Goal: Transaction & Acquisition: Obtain resource

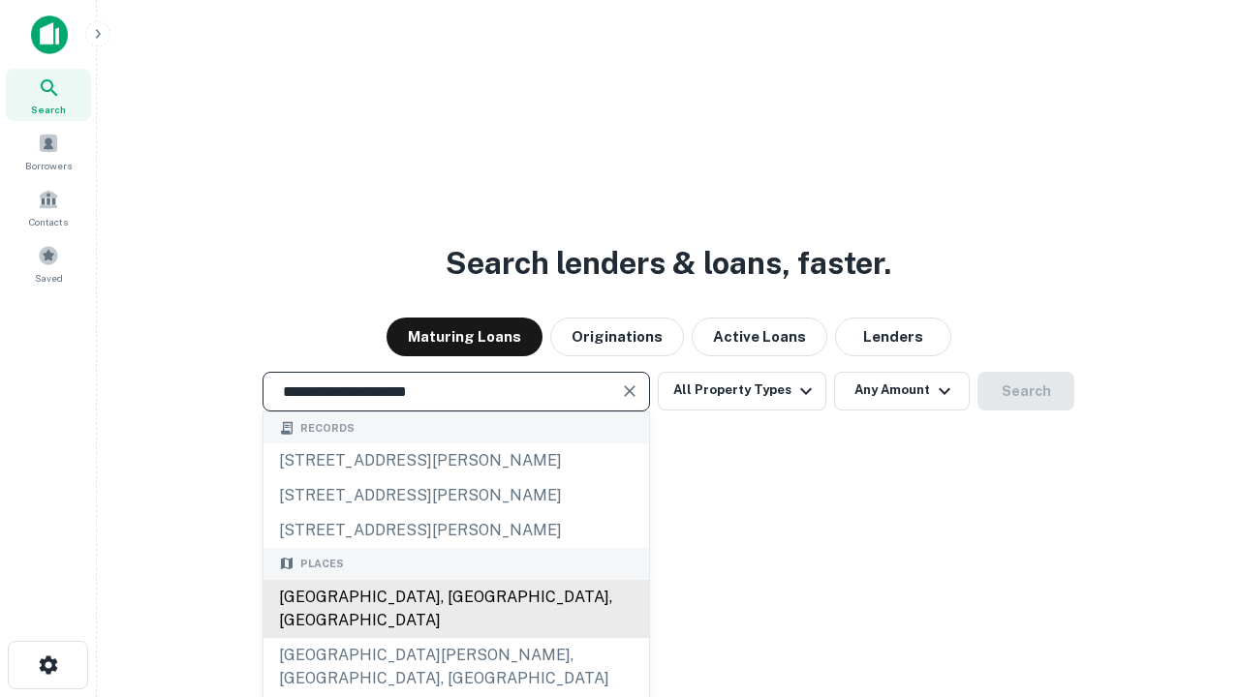
click at [455, 638] on div "[GEOGRAPHIC_DATA], [GEOGRAPHIC_DATA], [GEOGRAPHIC_DATA]" at bounding box center [456, 609] width 386 height 58
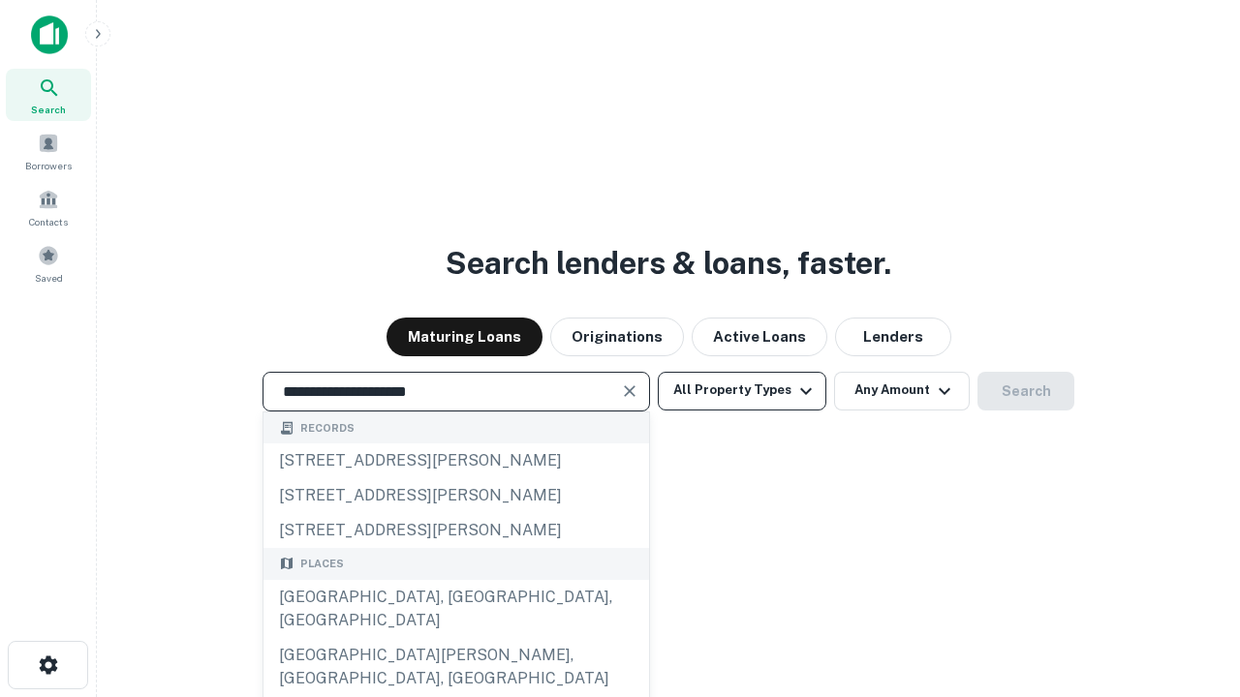
type input "**********"
click at [742, 390] on button "All Property Types" at bounding box center [742, 391] width 169 height 39
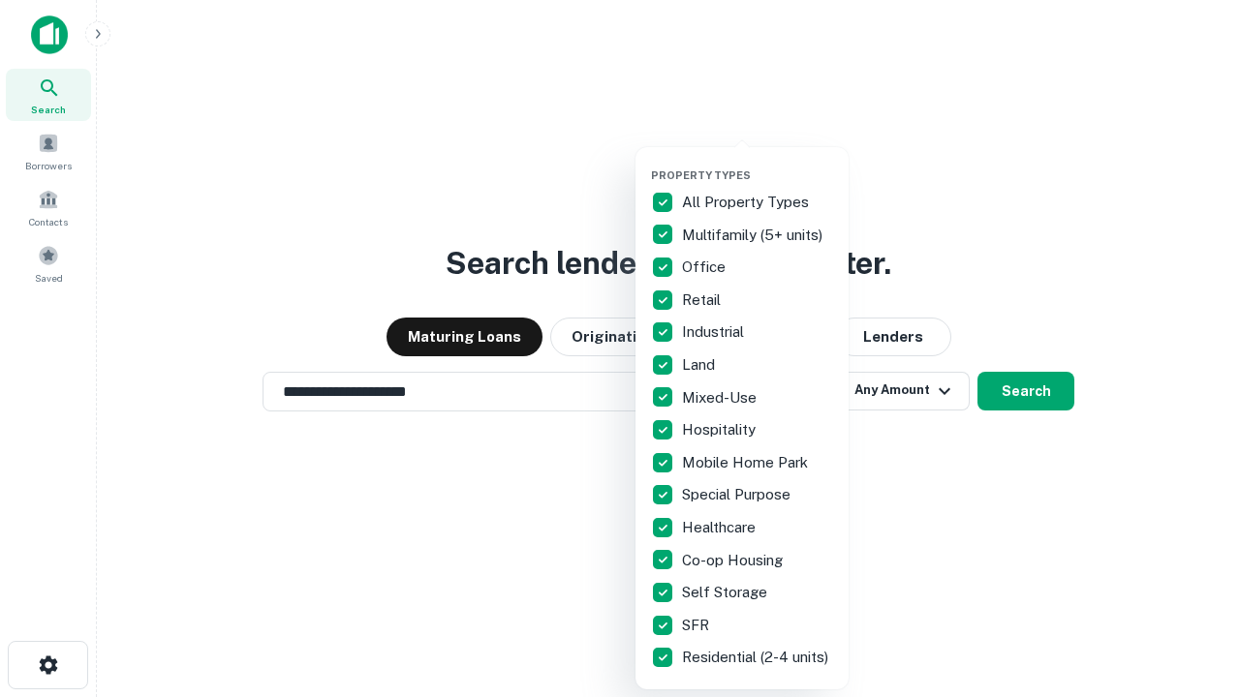
click at [757, 163] on button "button" at bounding box center [757, 163] width 213 height 1
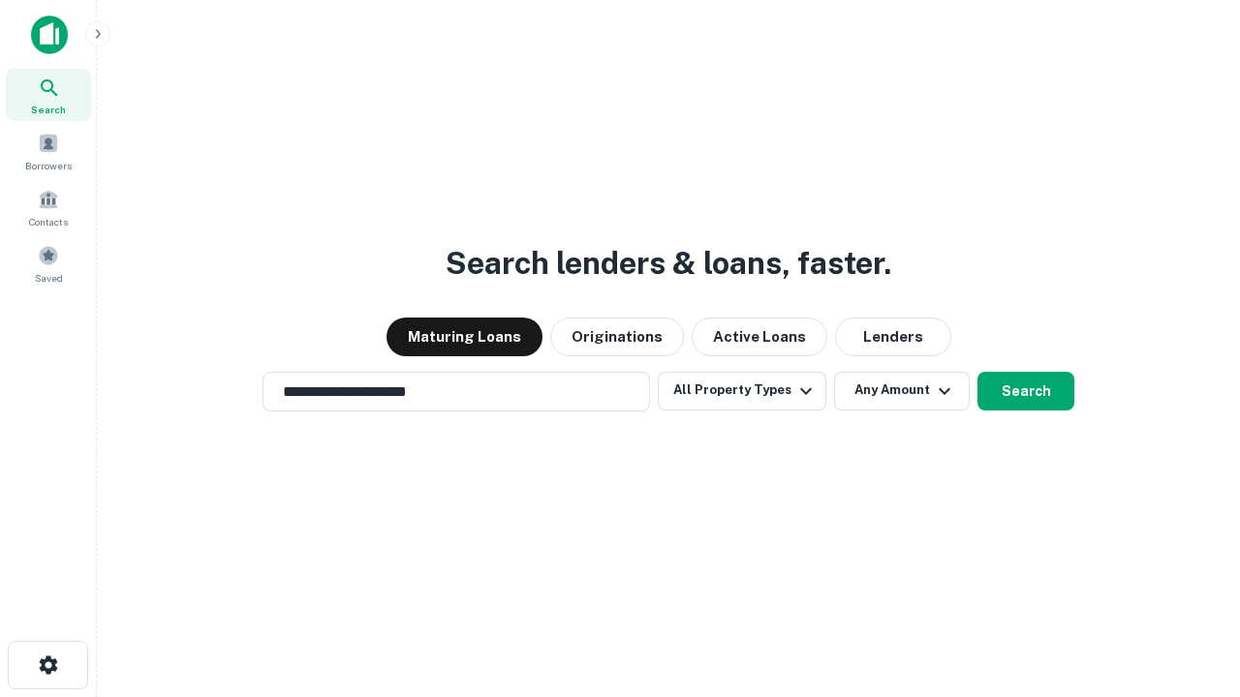
scroll to position [30, 0]
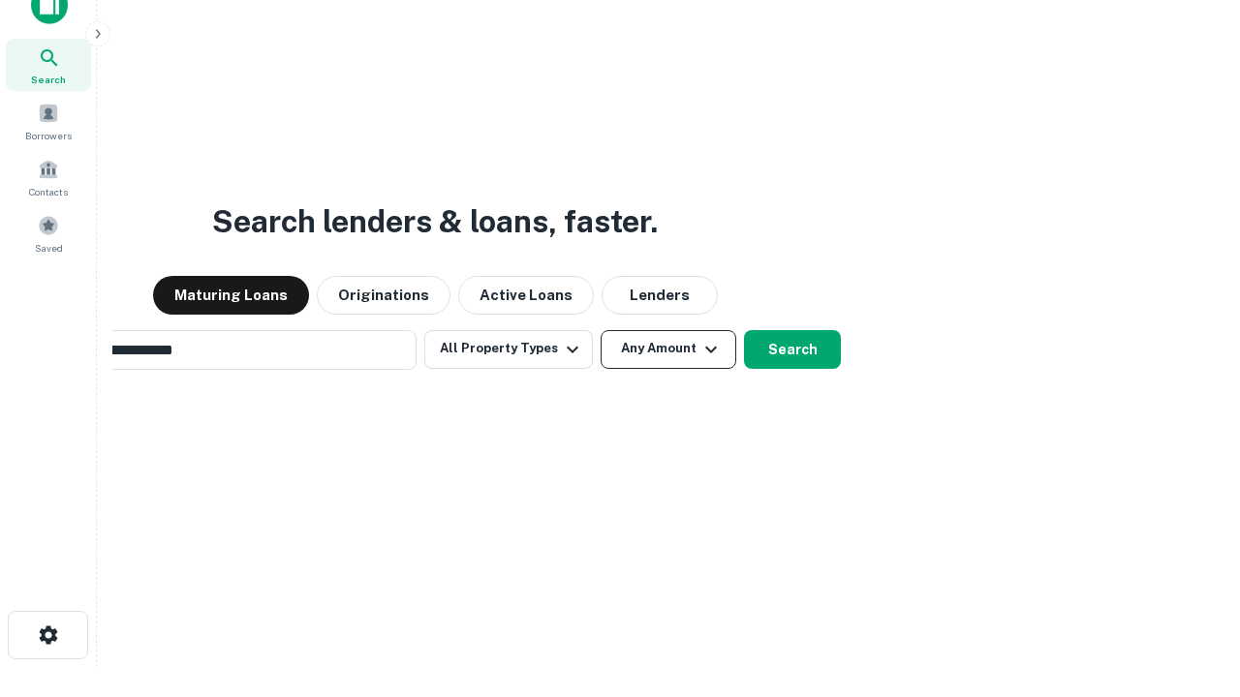
click at [601, 330] on button "Any Amount" at bounding box center [669, 349] width 136 height 39
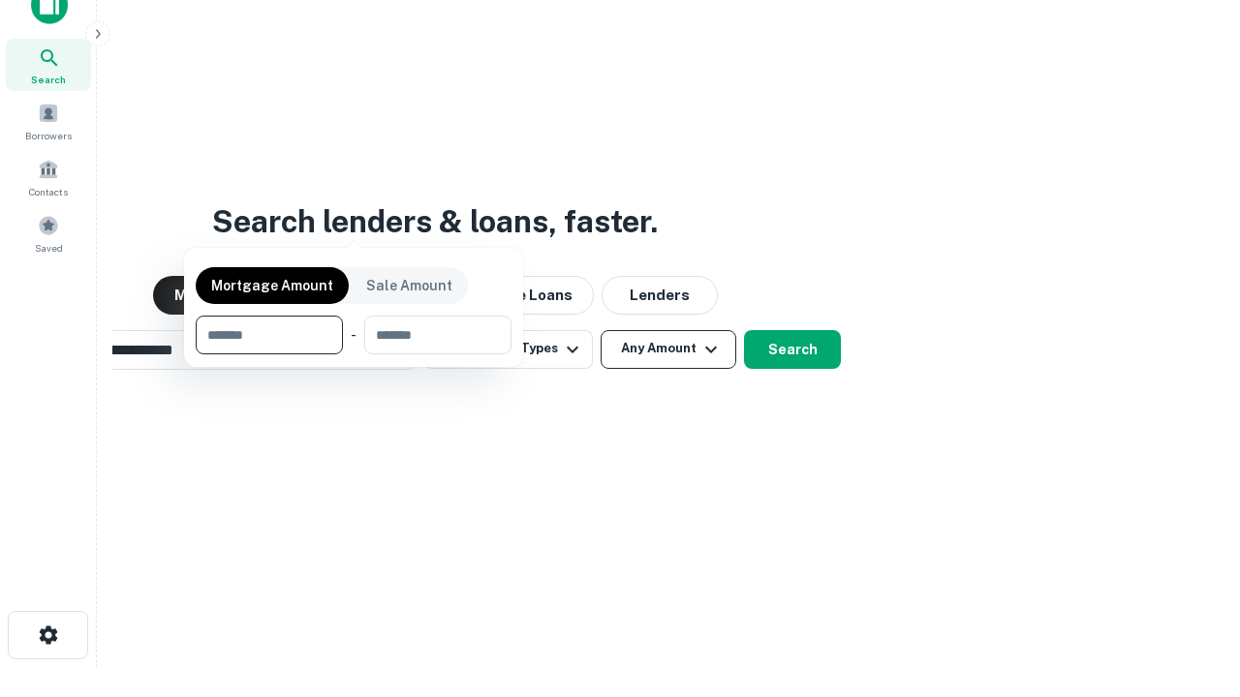
scroll to position [31, 0]
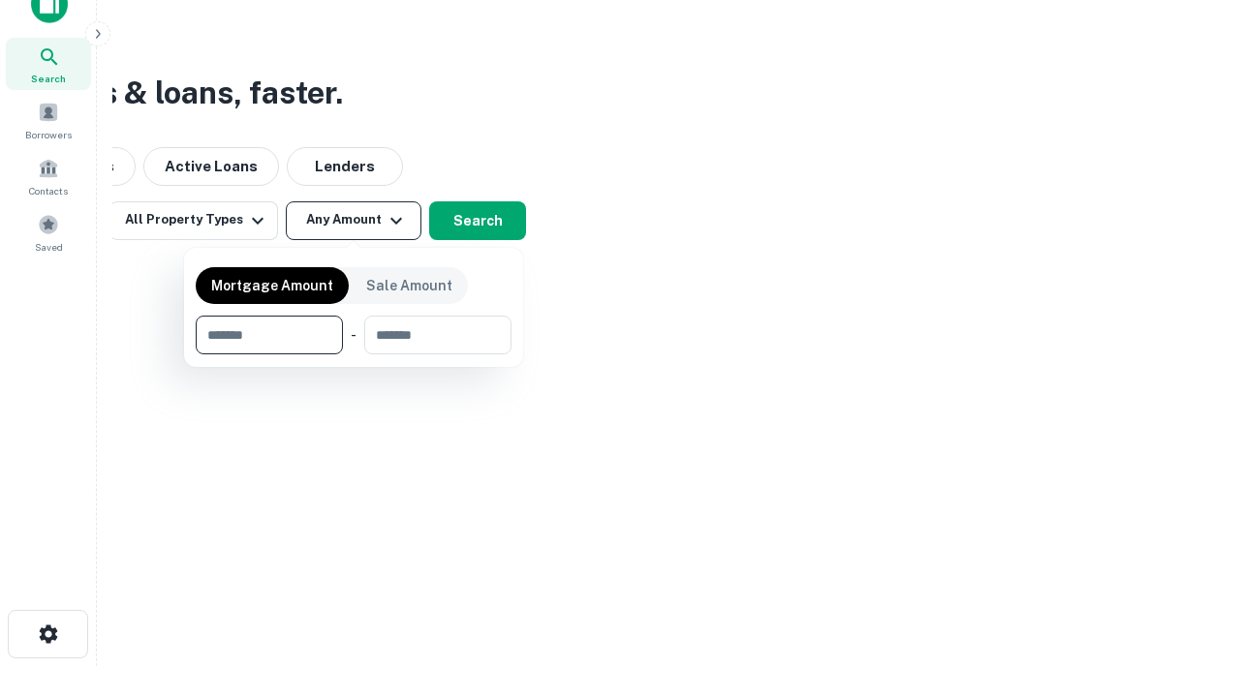
type input "*******"
click at [354, 355] on button "button" at bounding box center [354, 355] width 316 height 1
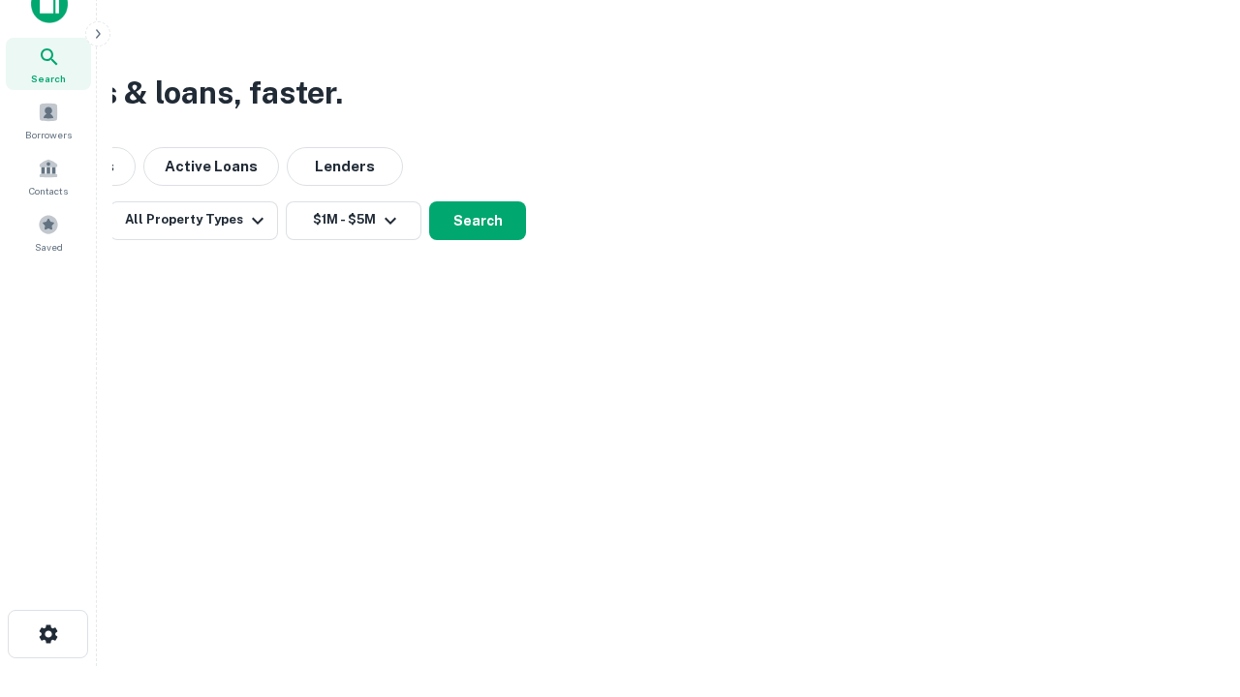
scroll to position [30, 0]
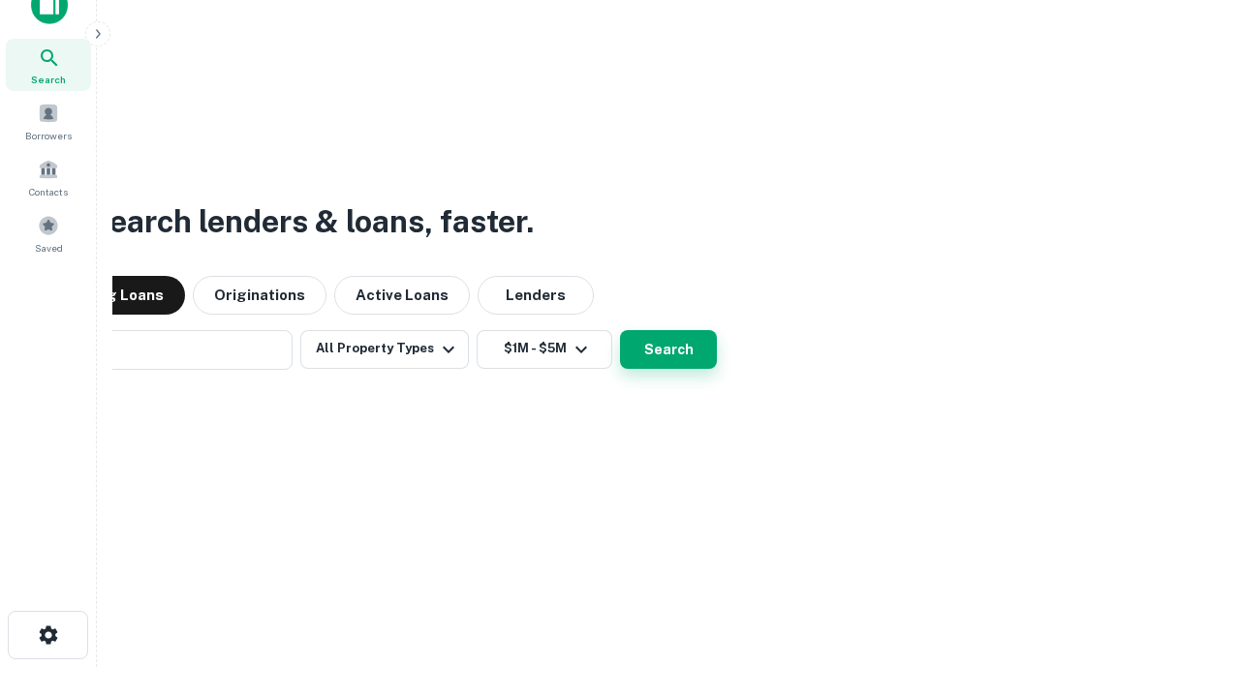
click at [620, 330] on button "Search" at bounding box center [668, 349] width 97 height 39
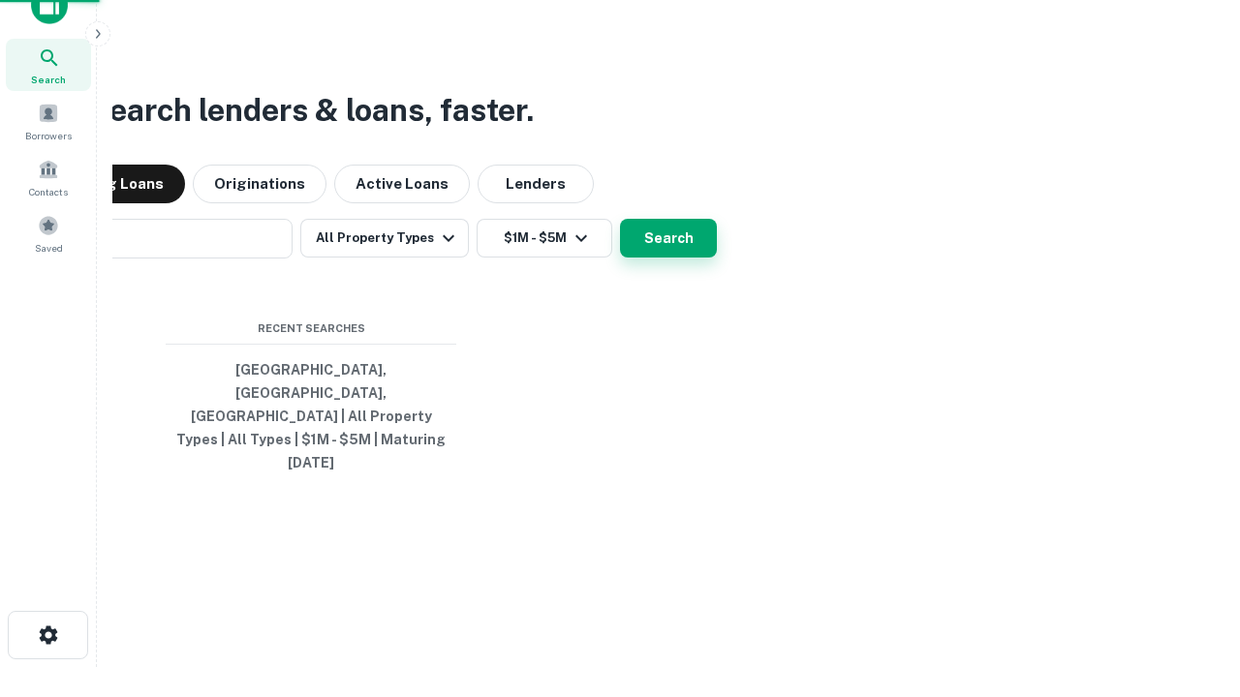
scroll to position [31, 0]
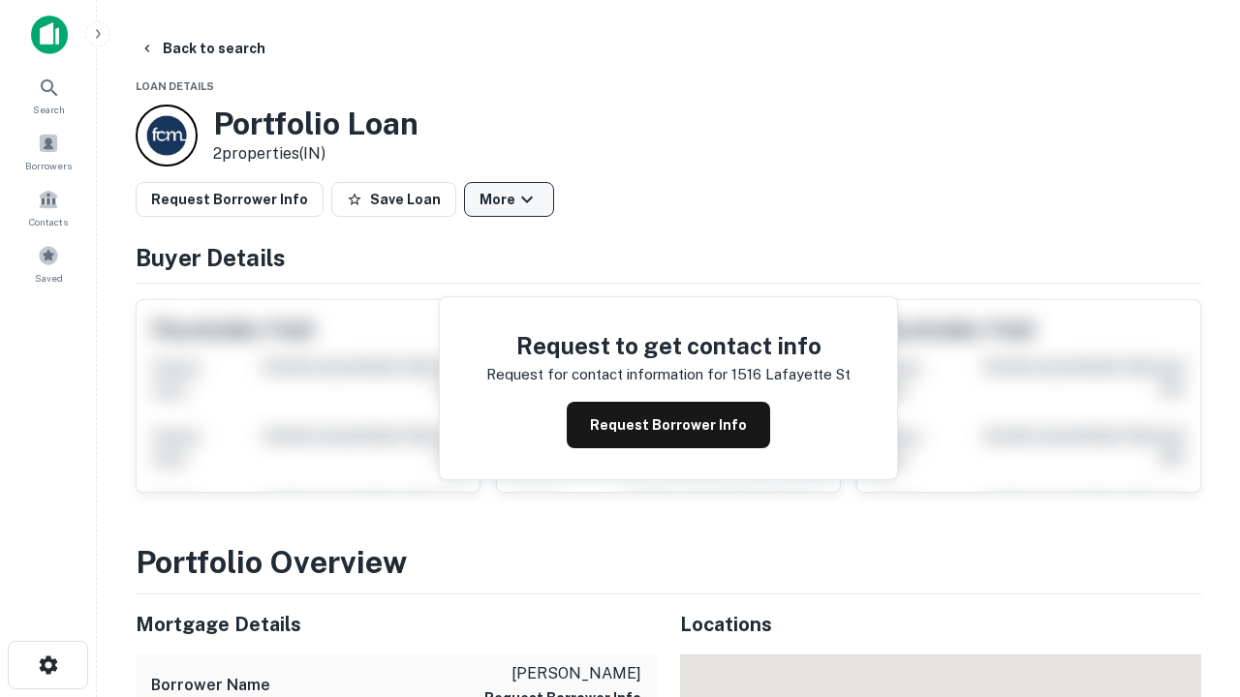
click at [509, 200] on button "More" at bounding box center [509, 199] width 90 height 35
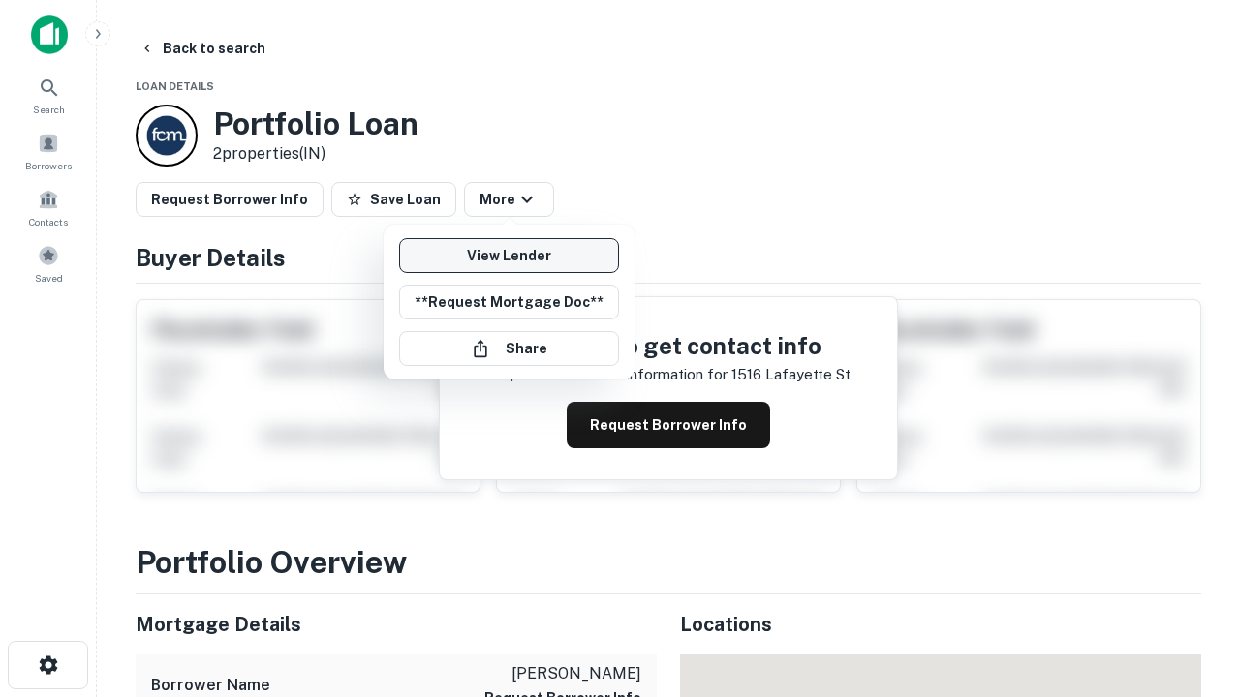
click at [509, 256] on link "View Lender" at bounding box center [509, 255] width 220 height 35
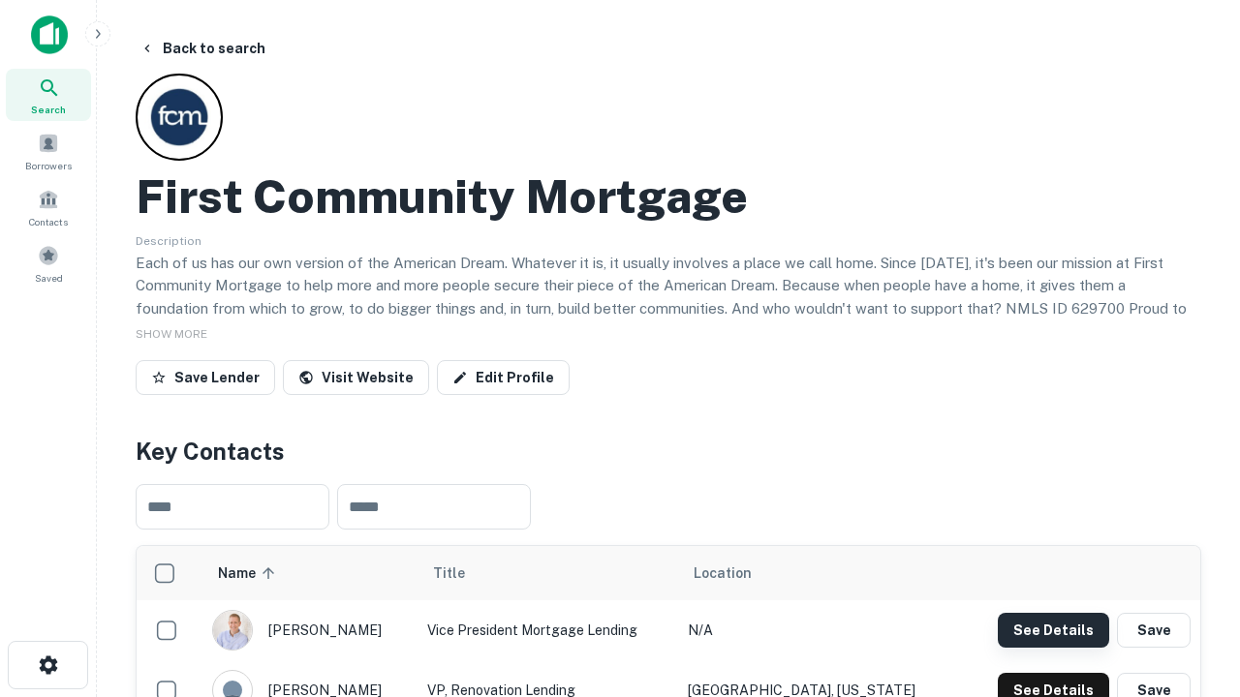
click at [1053, 630] on button "See Details" at bounding box center [1053, 630] width 111 height 35
